Goal: Information Seeking & Learning: Learn about a topic

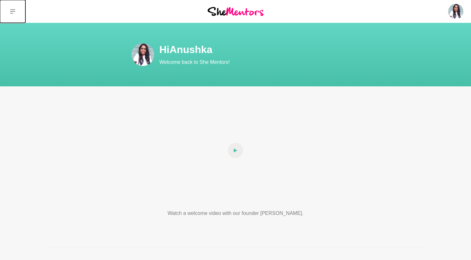
click at [10, 13] on button at bounding box center [12, 11] width 25 height 23
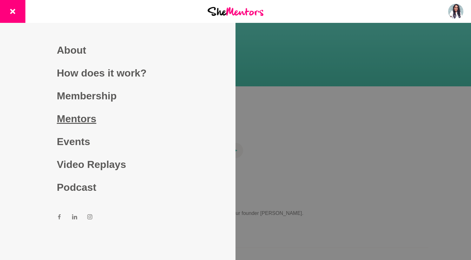
click at [90, 115] on link "Mentors" at bounding box center [118, 118] width 122 height 23
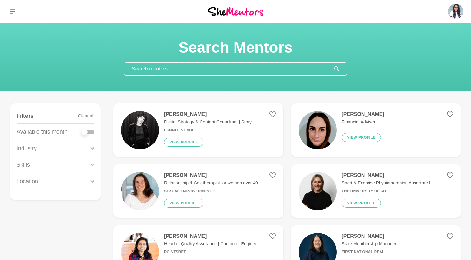
click at [176, 70] on input "text" at bounding box center [229, 69] width 210 height 13
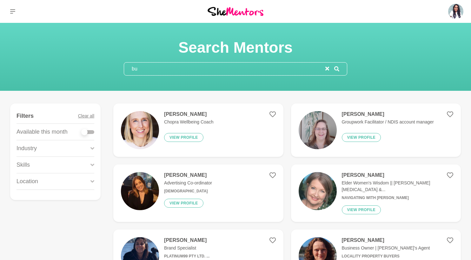
type input "b"
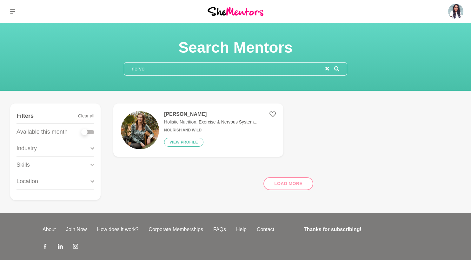
type input "nervo"
click at [148, 130] on img at bounding box center [140, 130] width 38 height 38
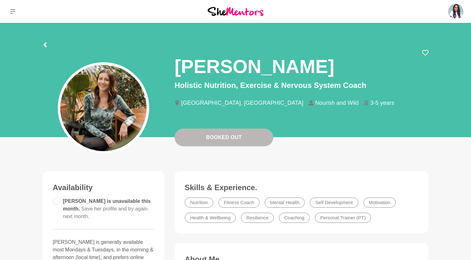
click at [200, 219] on li "Health & Wellbeing" at bounding box center [210, 218] width 51 height 10
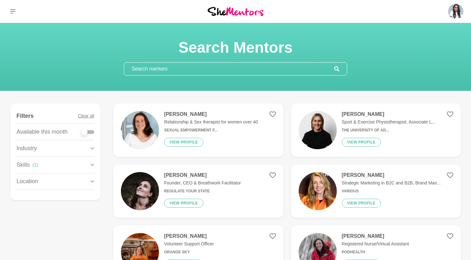
click at [172, 70] on input "text" at bounding box center [229, 69] width 210 height 13
click at [172, 71] on input "text" at bounding box center [229, 69] width 210 height 13
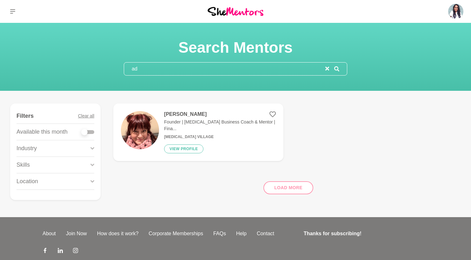
type input "a"
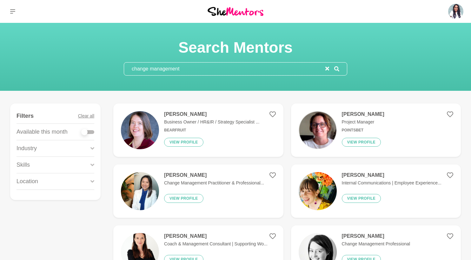
type input "change management"
click at [225, 7] on img at bounding box center [236, 11] width 56 height 9
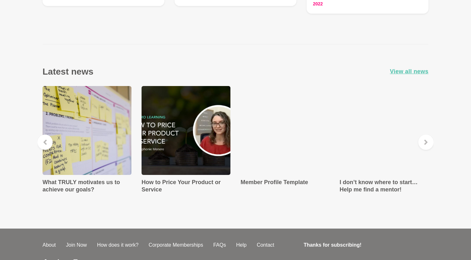
scroll to position [1078, 0]
